Goal: Communication & Community: Connect with others

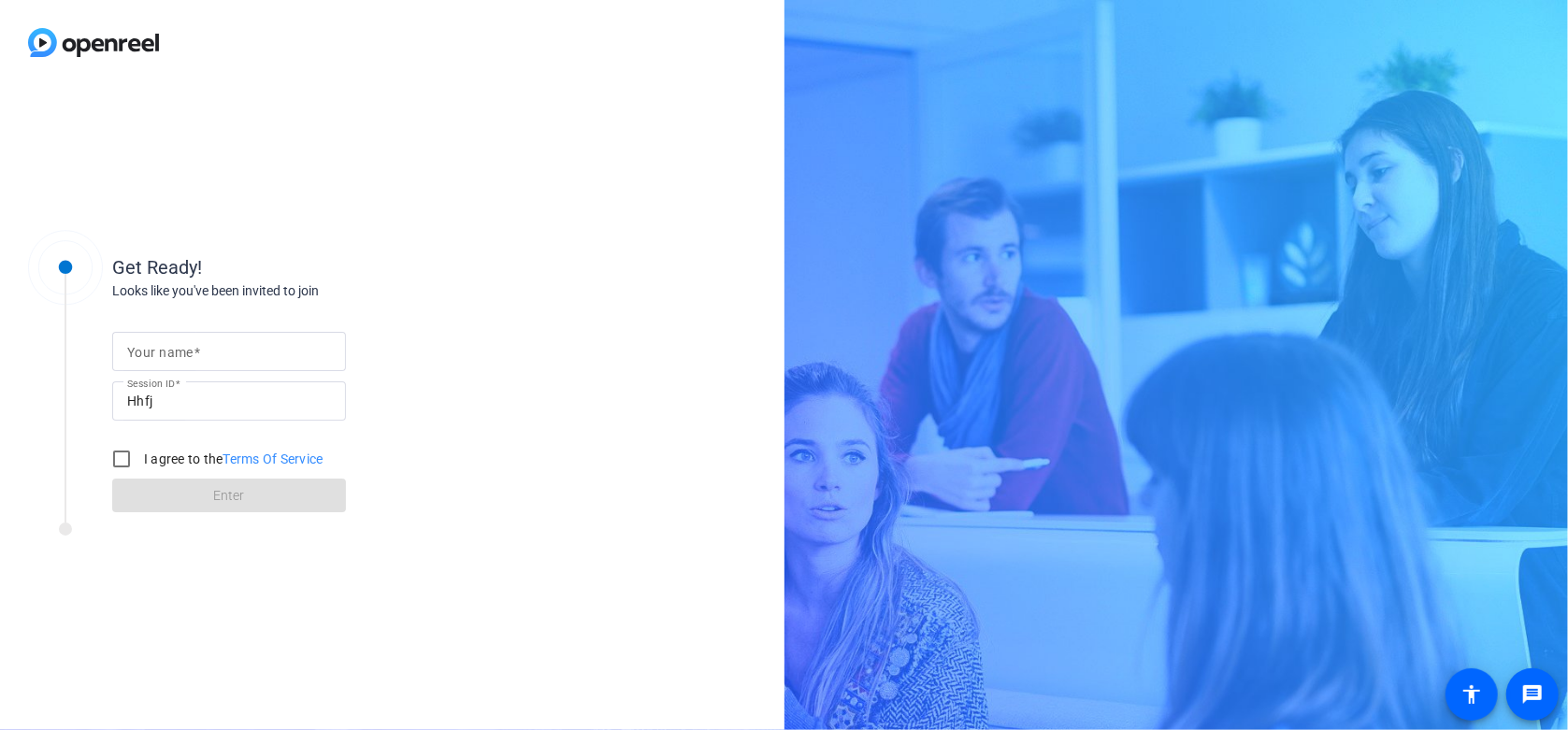
click at [191, 345] on mat-label "Your name" at bounding box center [160, 352] width 67 height 15
click at [191, 345] on input "Your name" at bounding box center [228, 351] width 203 height 23
type input "Flavia"
click at [151, 455] on label "I agree to the Terms Of Service" at bounding box center [232, 458] width 183 height 19
click at [141, 455] on input "I agree to the Terms Of Service" at bounding box center [122, 459] width 37 height 37
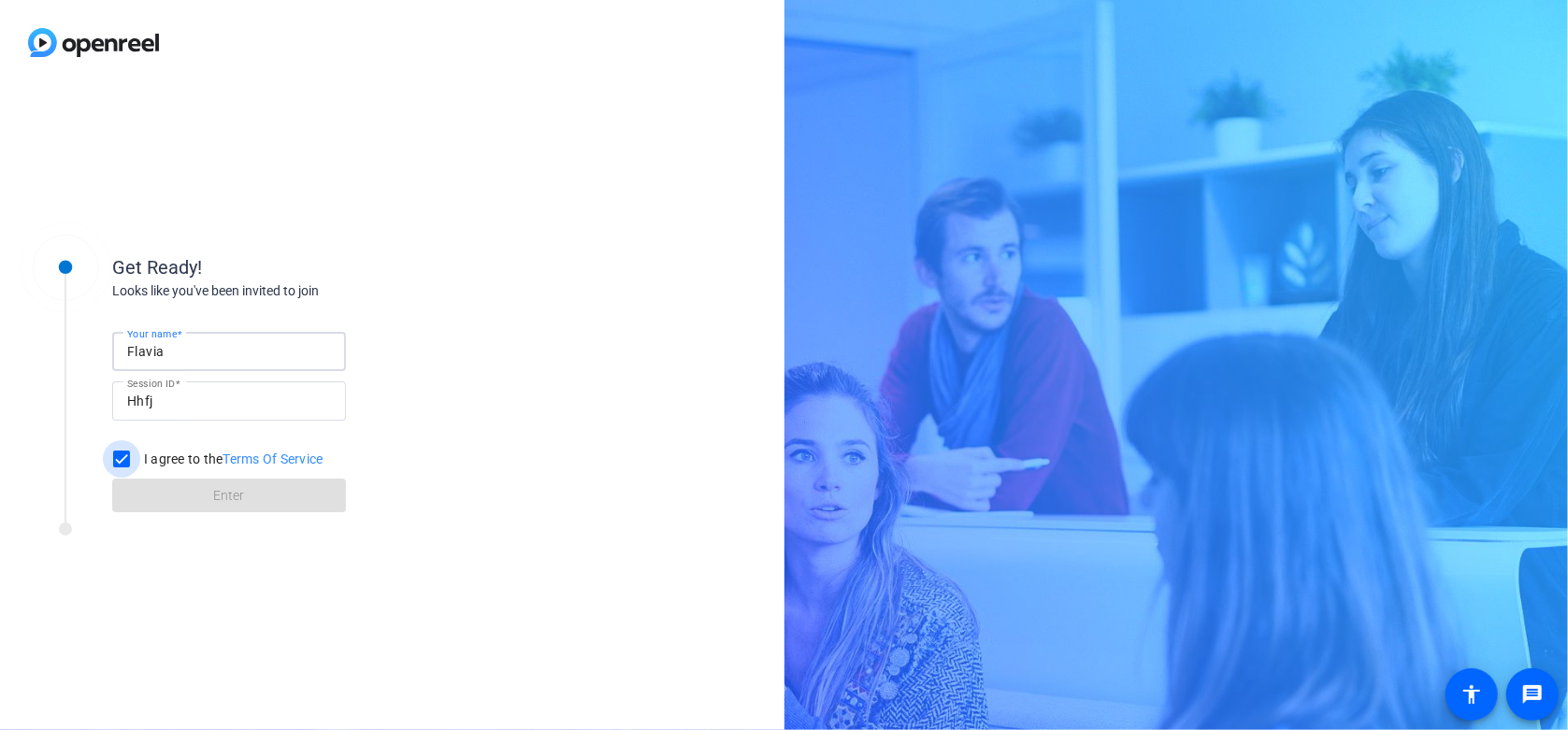
checkbox input "true"
click at [256, 496] on span at bounding box center [229, 495] width 234 height 45
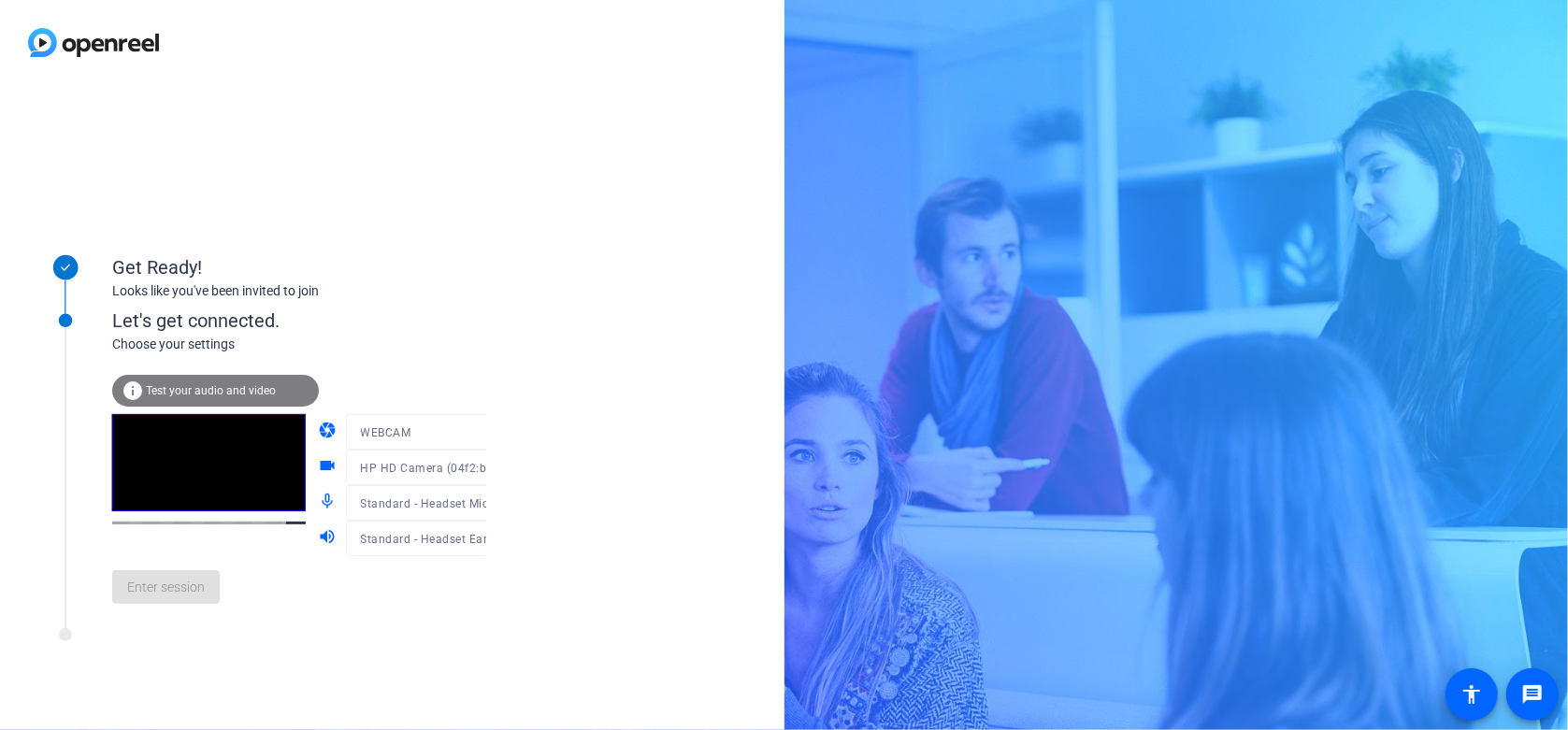
click at [457, 437] on mat-form-field "WEBCAM" at bounding box center [436, 431] width 180 height 35
click at [465, 428] on mat-form-field "WEBCAM" at bounding box center [436, 431] width 180 height 35
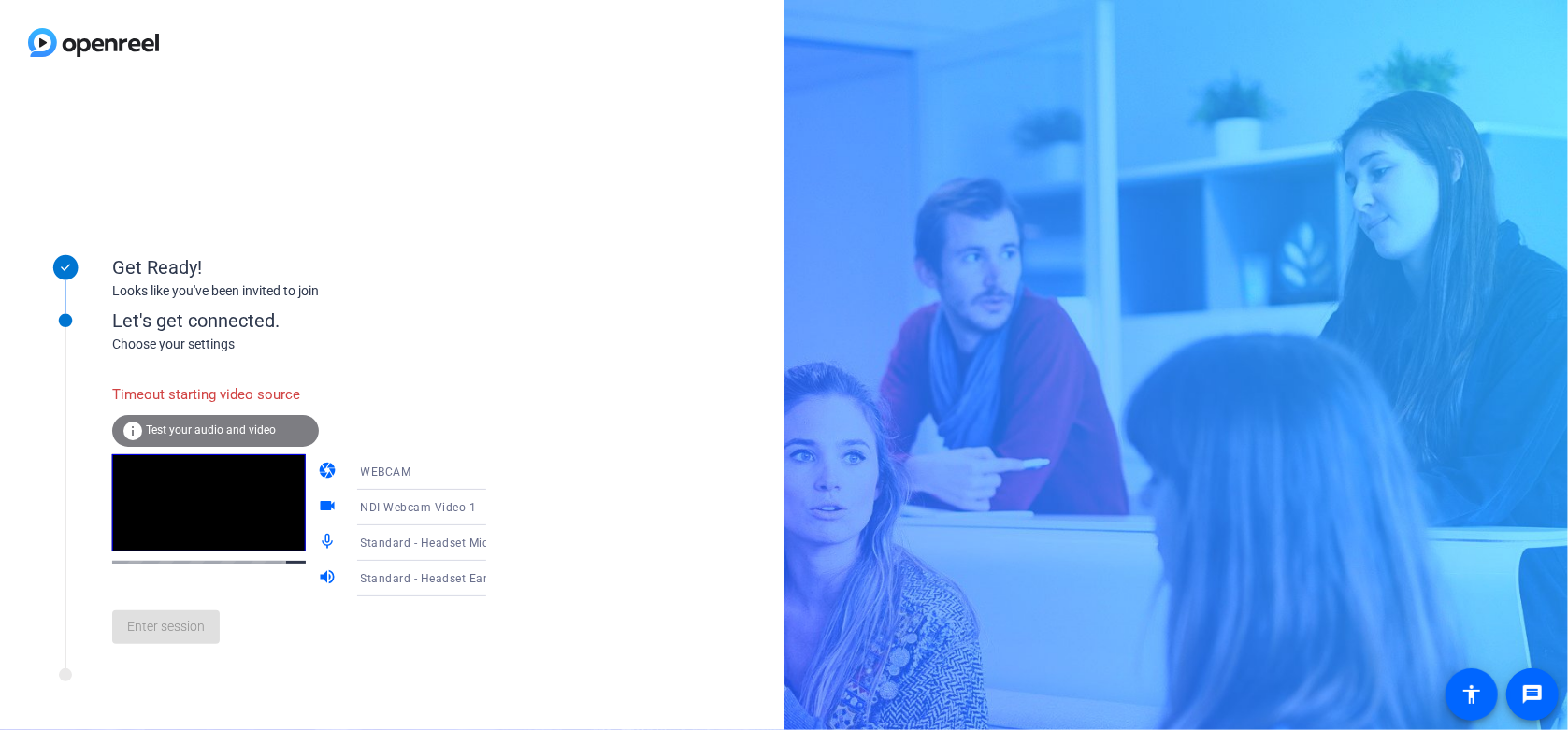
click at [506, 312] on div "Get Ready! Looks like you've been invited to join Let's get connected. Choose y…" at bounding box center [392, 408] width 784 height 645
click at [169, 657] on div "Enter session" at bounding box center [318, 627] width 412 height 62
drag, startPoint x: 328, startPoint y: 391, endPoint x: 61, endPoint y: 386, distance: 267.0
click at [61, 386] on div "Let's get connected. Choose your settings Timeout starting video source info Te…" at bounding box center [252, 471] width 467 height 394
click at [516, 298] on div "Get Ready! Looks like you've been invited to join Let's get connected. Choose y…" at bounding box center [392, 408] width 784 height 645
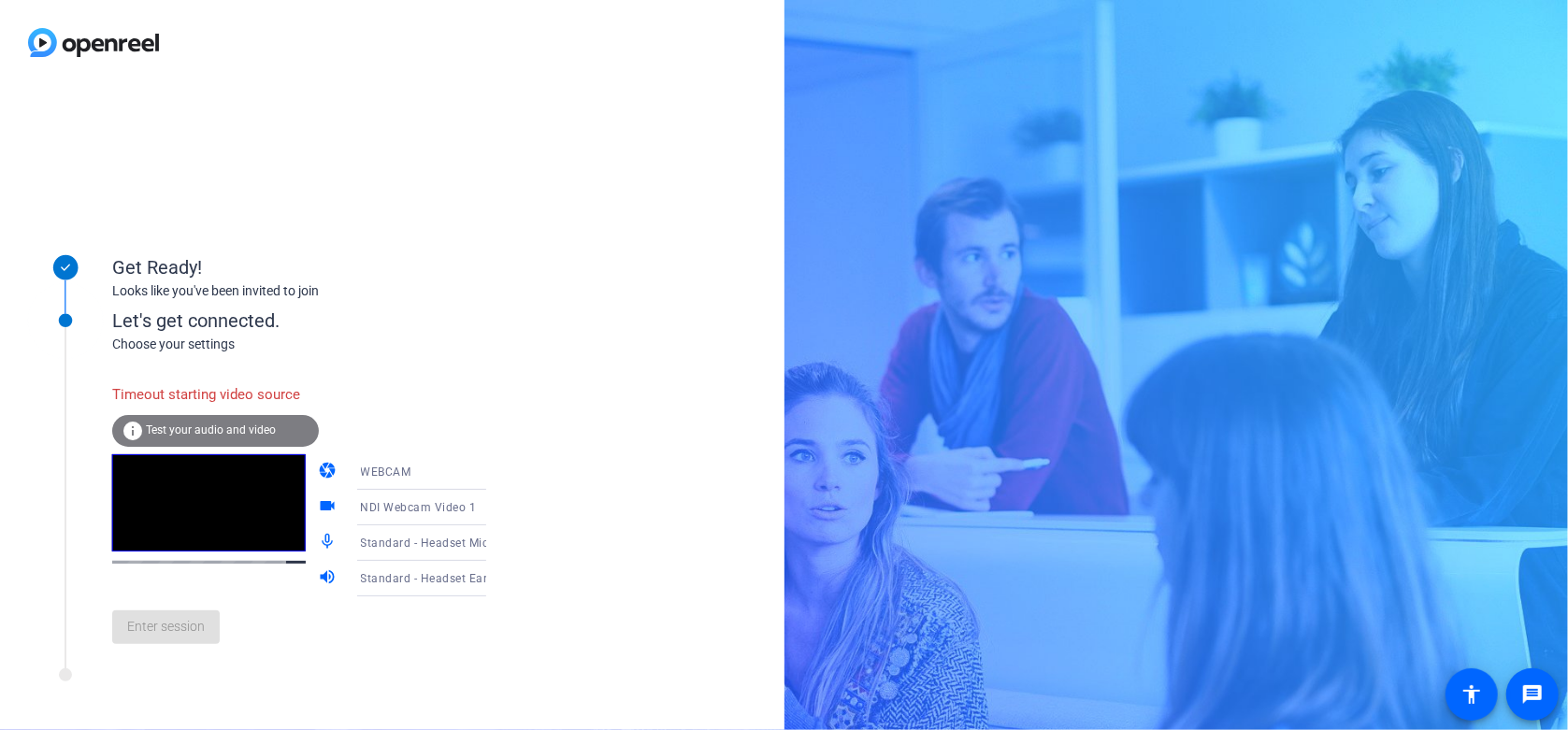
click at [494, 468] on icon at bounding box center [504, 472] width 23 height 23
click at [375, 513] on span "WEBCAM" at bounding box center [358, 508] width 49 height 23
click at [159, 657] on div "Enter session" at bounding box center [318, 627] width 412 height 62
click at [494, 467] on icon at bounding box center [504, 472] width 23 height 23
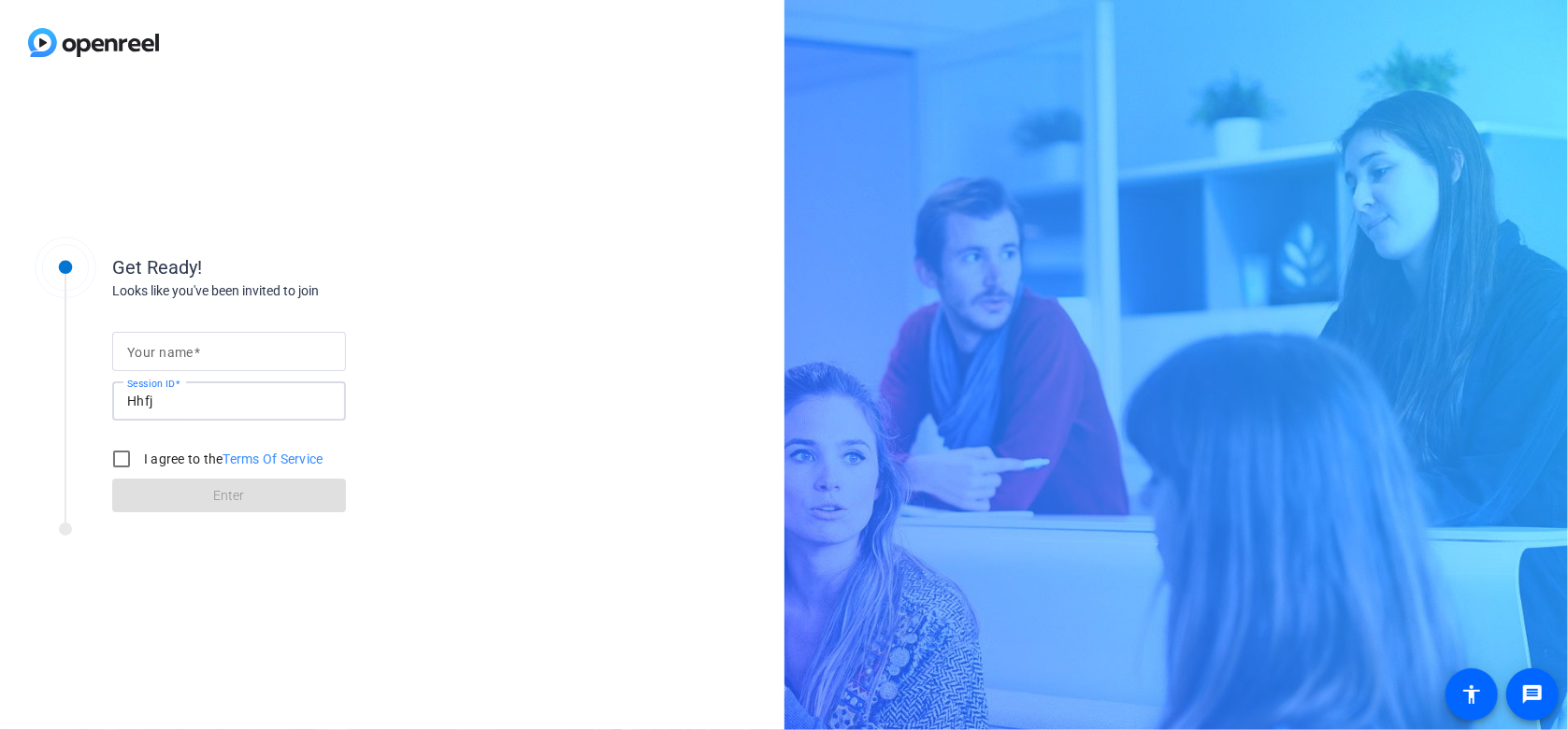
drag, startPoint x: 180, startPoint y: 404, endPoint x: 93, endPoint y: 396, distance: 87.4
click at [93, 396] on div "Get Ready! Looks like you've been invited to join Your name Session ID Hhfj I a…" at bounding box center [252, 371] width 467 height 303
click at [236, 346] on input "Your name" at bounding box center [228, 351] width 203 height 23
type input "Flavia"
click at [194, 390] on input "Hhfj" at bounding box center [228, 401] width 203 height 23
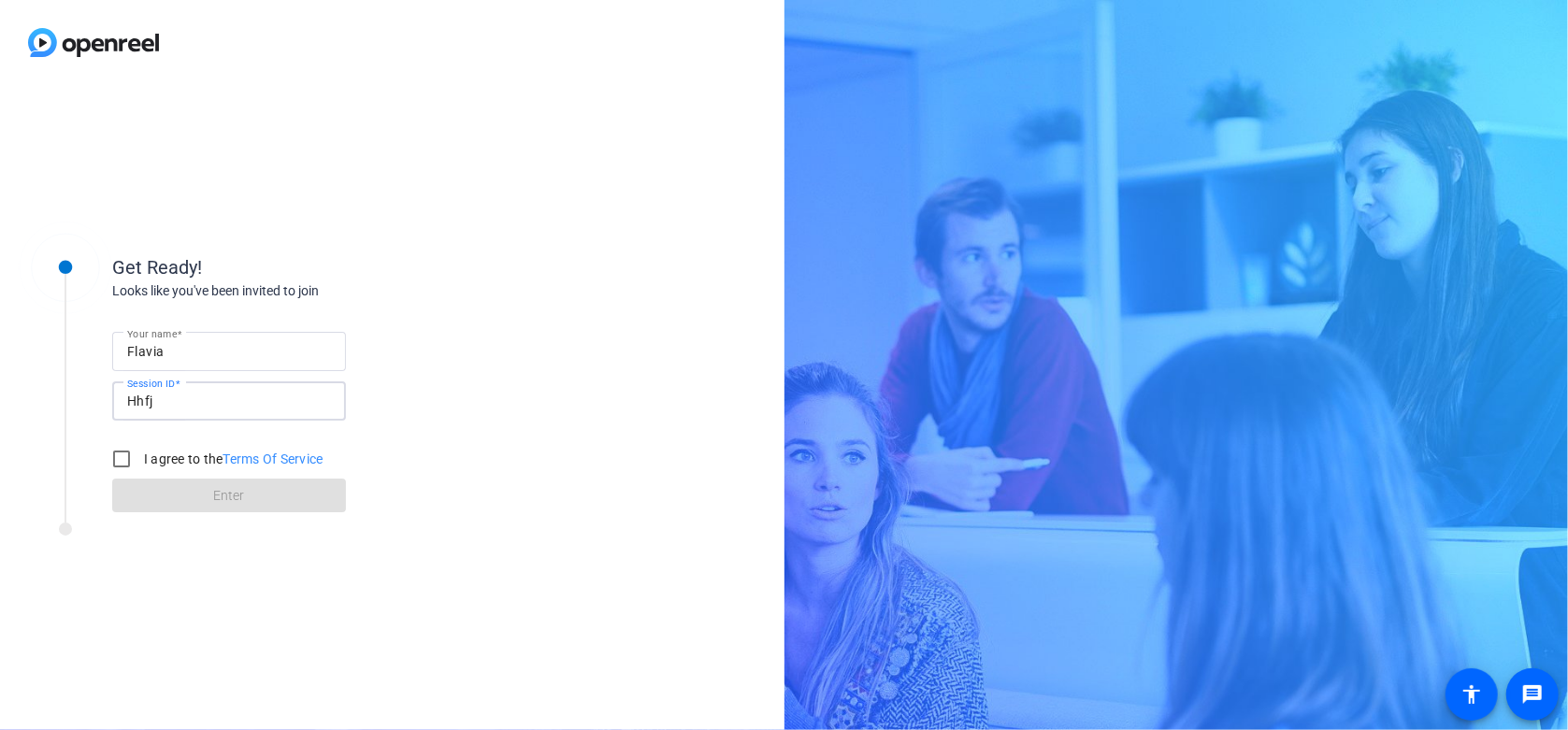
drag, startPoint x: 179, startPoint y: 404, endPoint x: 79, endPoint y: 387, distance: 101.4
click at [79, 387] on div "Get Ready! Looks like you've been invited to join Your name Flavia Session ID H…" at bounding box center [252, 371] width 467 height 303
click at [115, 465] on input "I agree to the Terms Of Service" at bounding box center [122, 459] width 37 height 37
checkbox input "true"
click at [230, 494] on span "Enter" at bounding box center [229, 495] width 30 height 20
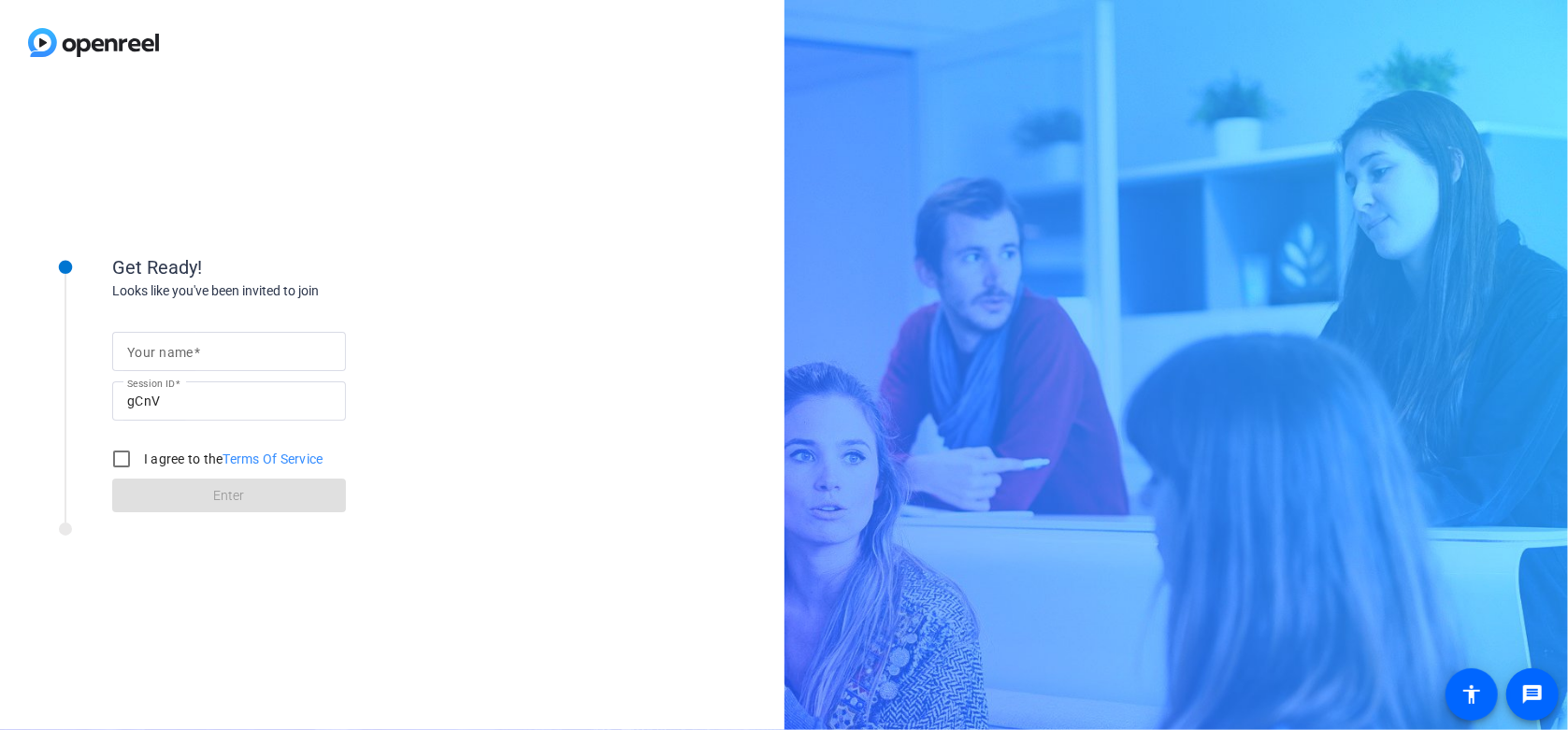
click at [223, 350] on input "Your name" at bounding box center [228, 351] width 203 height 23
type input "Flavia"
click at [122, 467] on input "I agree to the Terms Of Service" at bounding box center [122, 459] width 37 height 37
checkbox input "true"
click at [291, 489] on span at bounding box center [229, 495] width 234 height 45
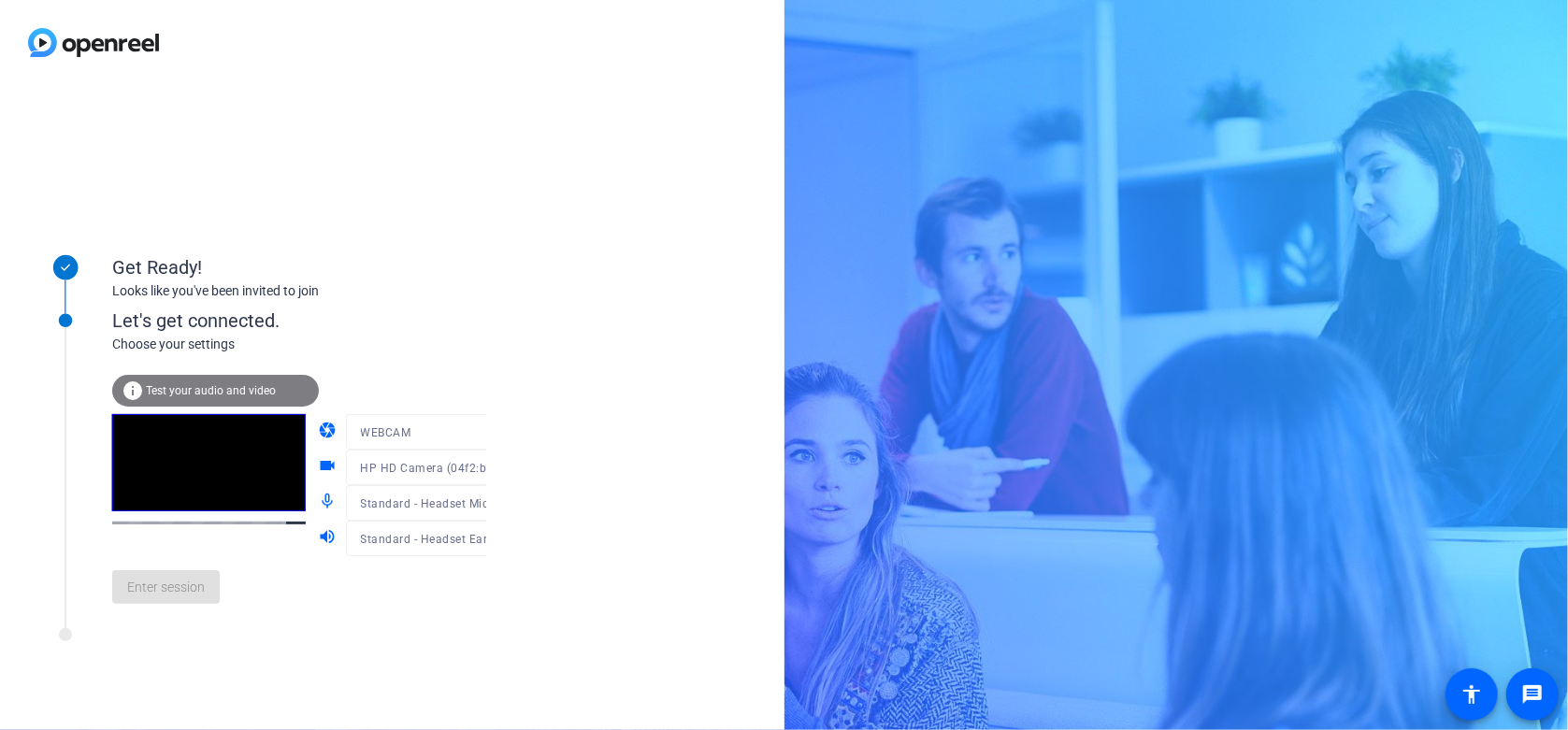
click at [140, 385] on mat-icon "info" at bounding box center [133, 390] width 23 height 23
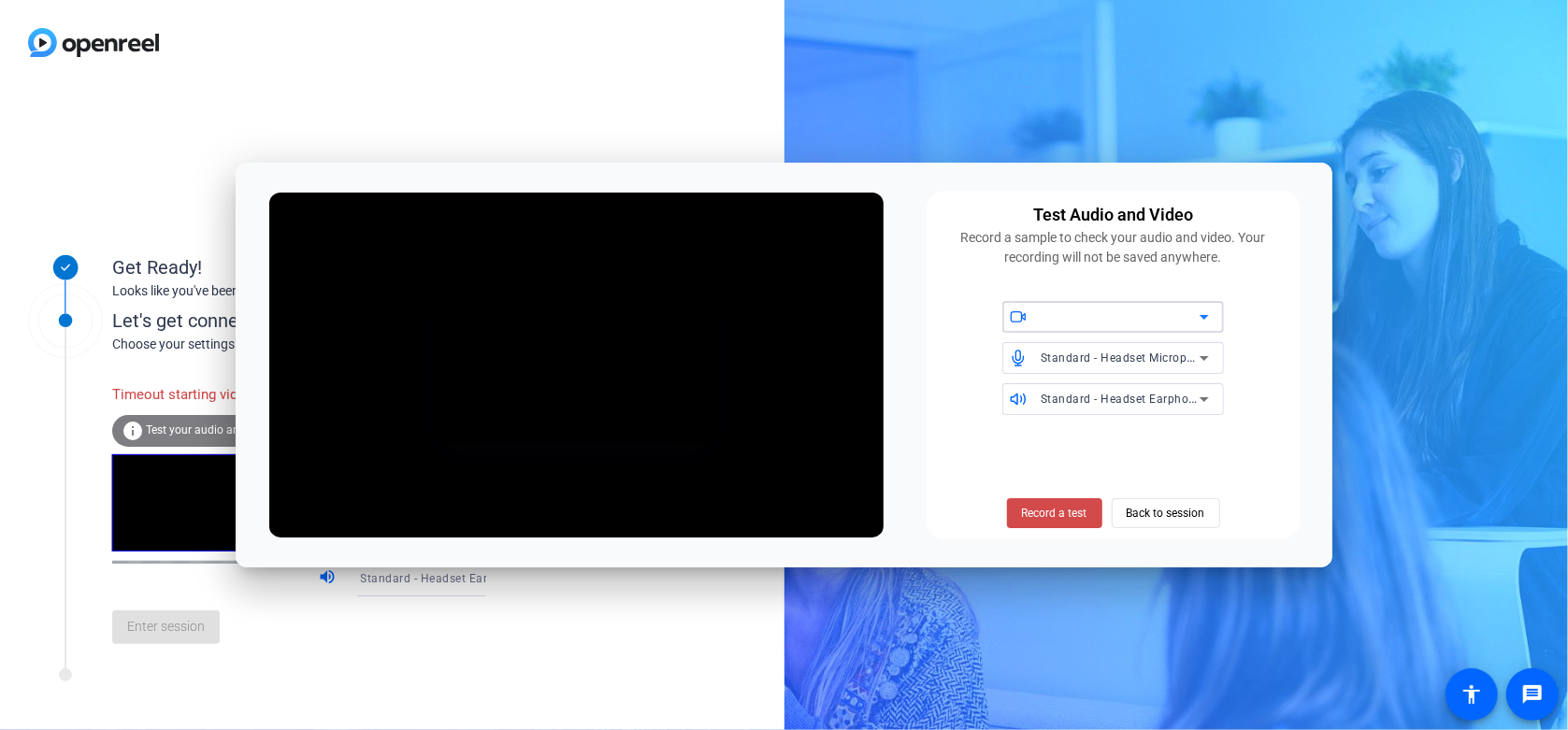
click at [1065, 515] on span "Record a test" at bounding box center [1054, 512] width 66 height 17
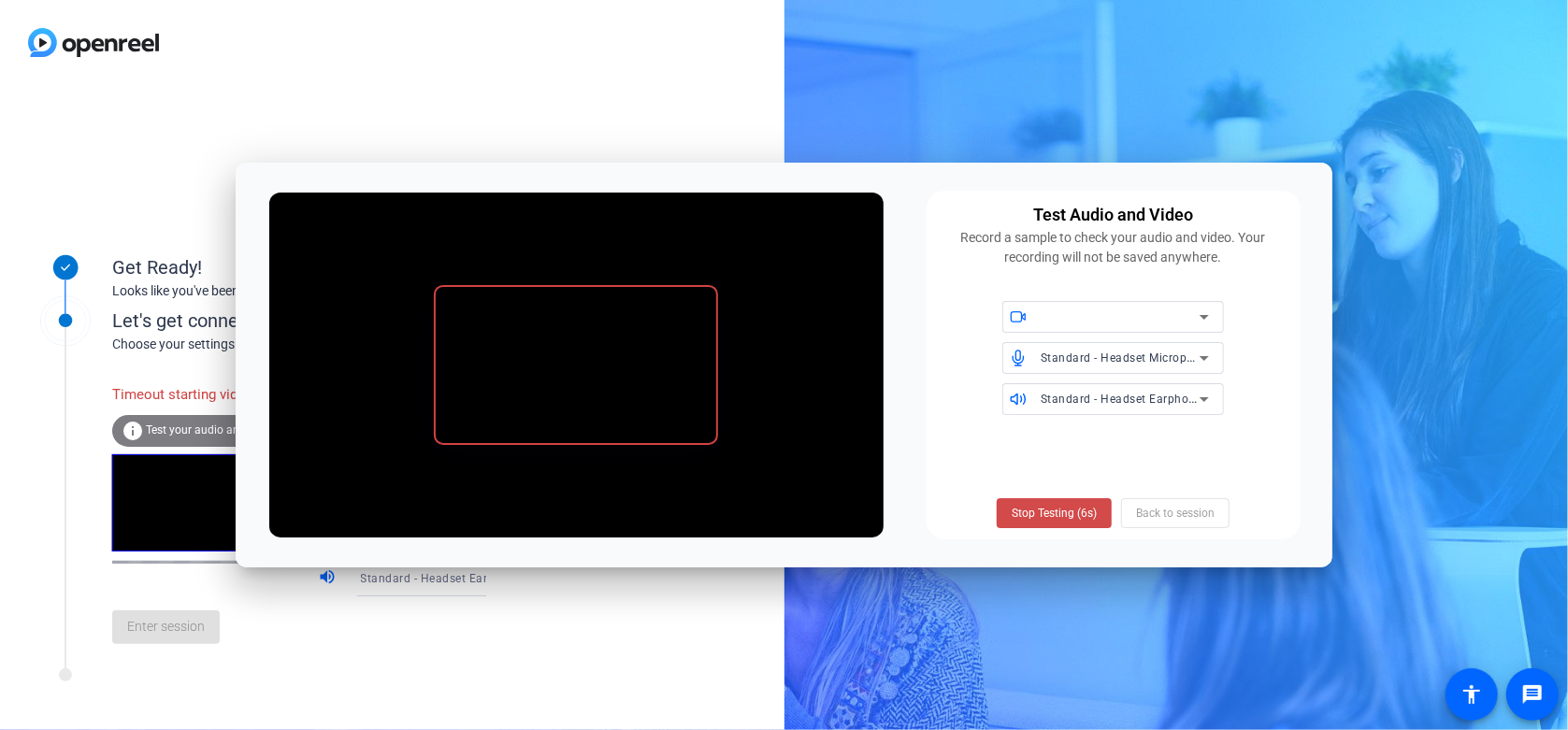
click at [1070, 512] on span "Stop Testing (6s)" at bounding box center [1054, 512] width 86 height 17
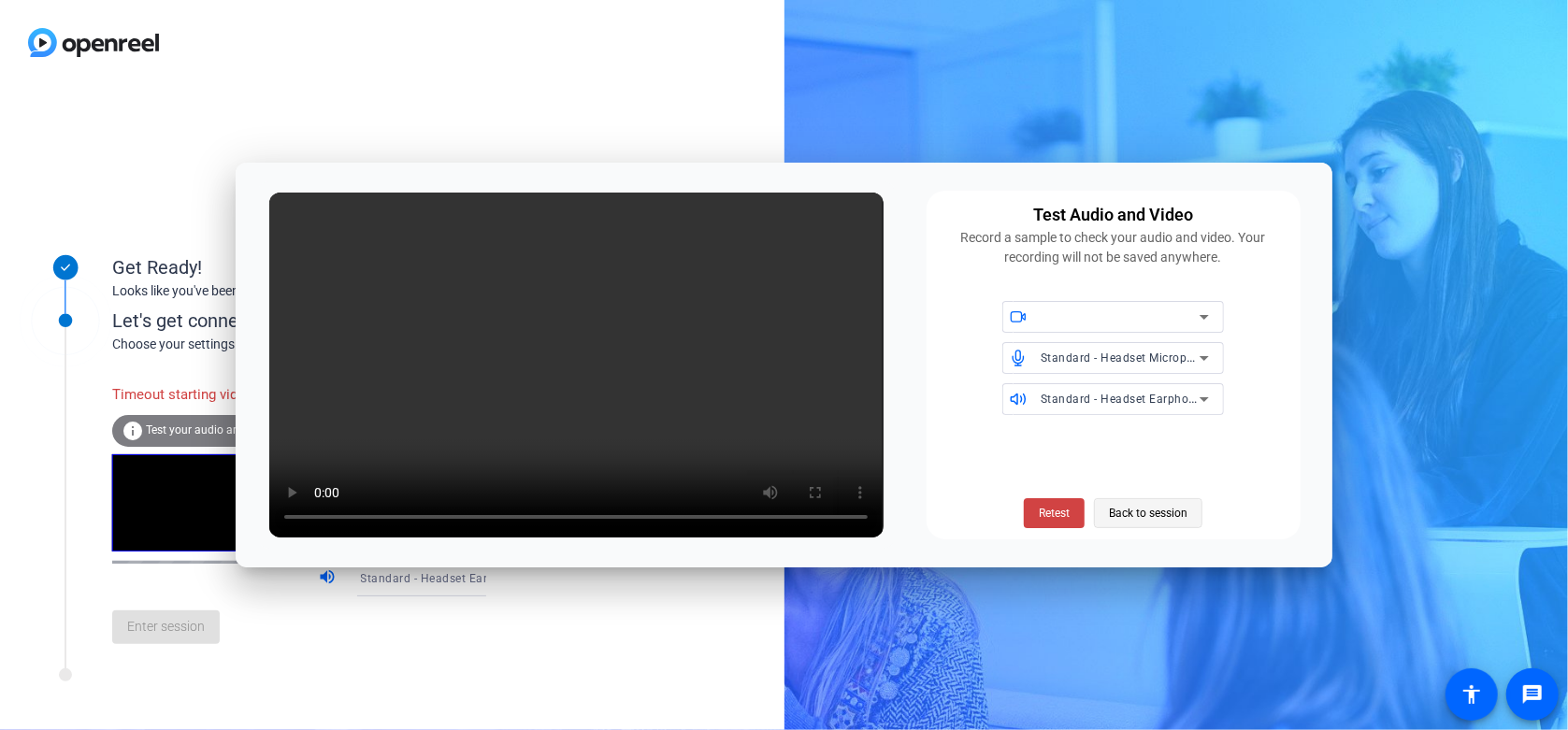
click at [1190, 524] on span at bounding box center [1148, 513] width 106 height 45
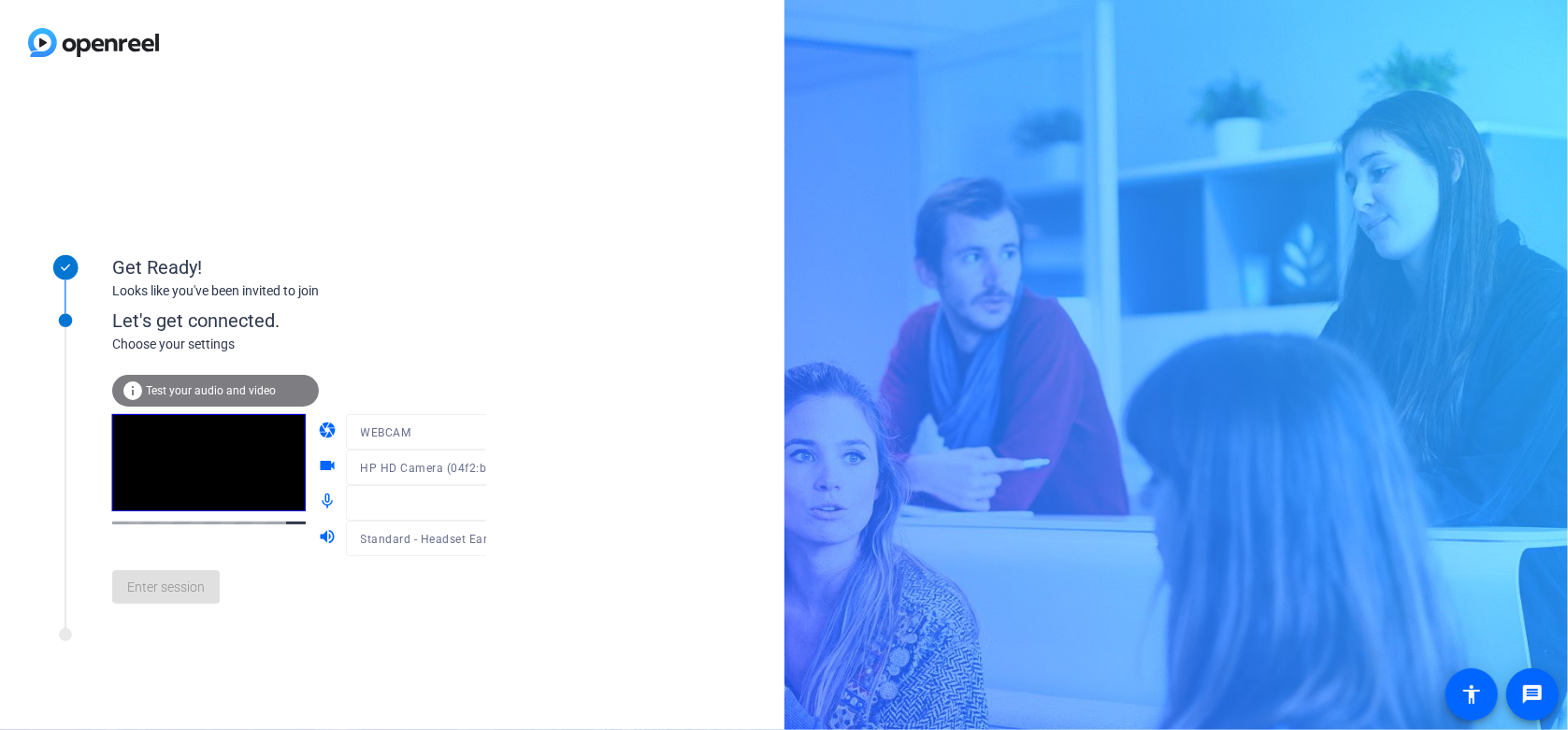
click at [464, 503] on div at bounding box center [436, 495] width 180 height 21
click at [153, 581] on span "Enter session" at bounding box center [165, 588] width 78 height 20
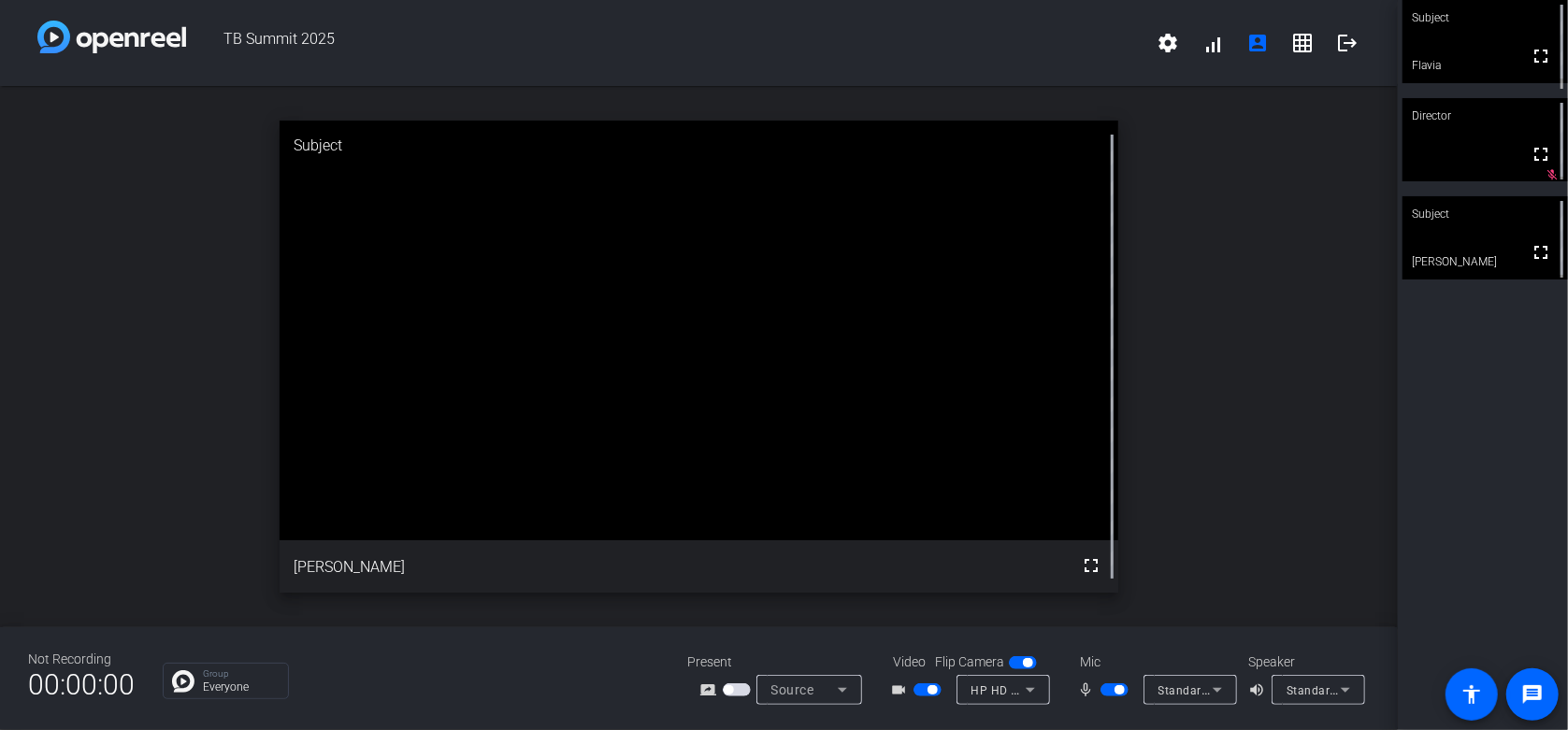
click at [1084, 691] on mat-icon "mic_none" at bounding box center [1088, 689] width 23 height 23
click at [1102, 690] on span "button" at bounding box center [1114, 689] width 29 height 13
click at [1120, 692] on span "button" at bounding box center [1114, 689] width 29 height 13
